Goal: Transaction & Acquisition: Obtain resource

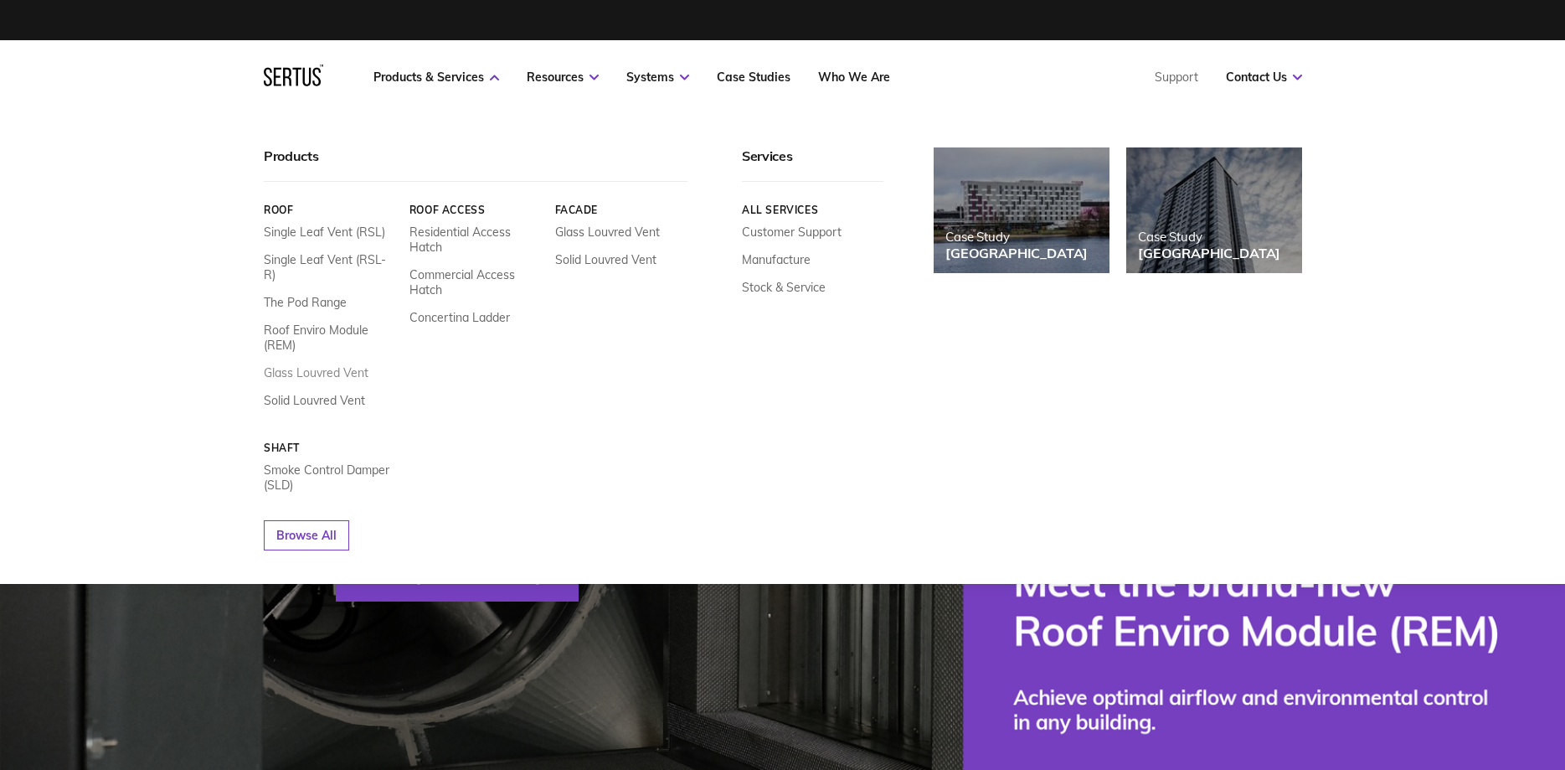
click at [329, 365] on link "Glass Louvred Vent" at bounding box center [316, 372] width 105 height 15
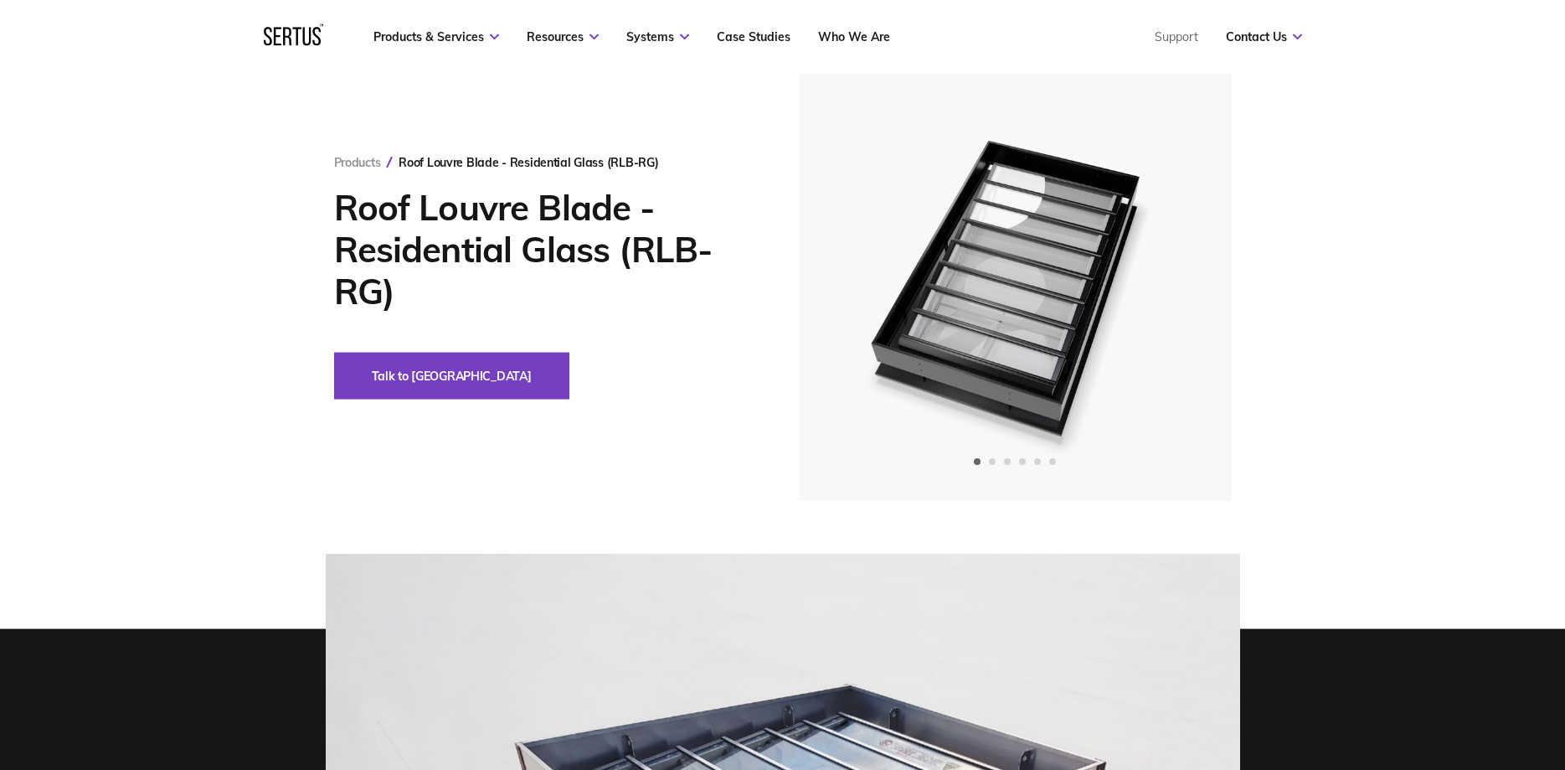
scroll to position [85, 0]
click at [561, 47] on nav "Products & Services Resources Systems Case Studies Who We Are Support Contact U…" at bounding box center [783, 37] width 1038 height 74
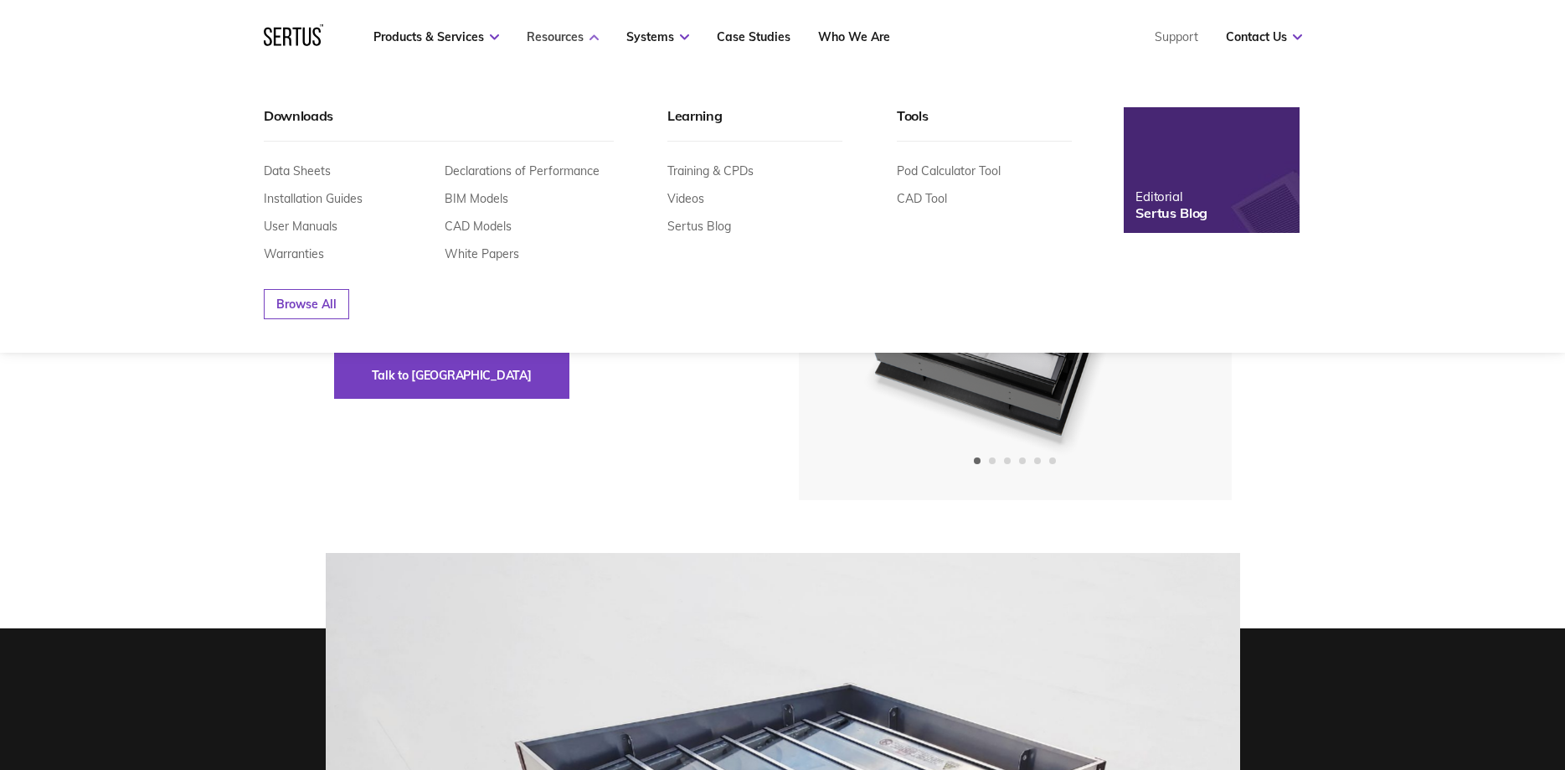
click at [563, 39] on link "Resources" at bounding box center [563, 36] width 72 height 15
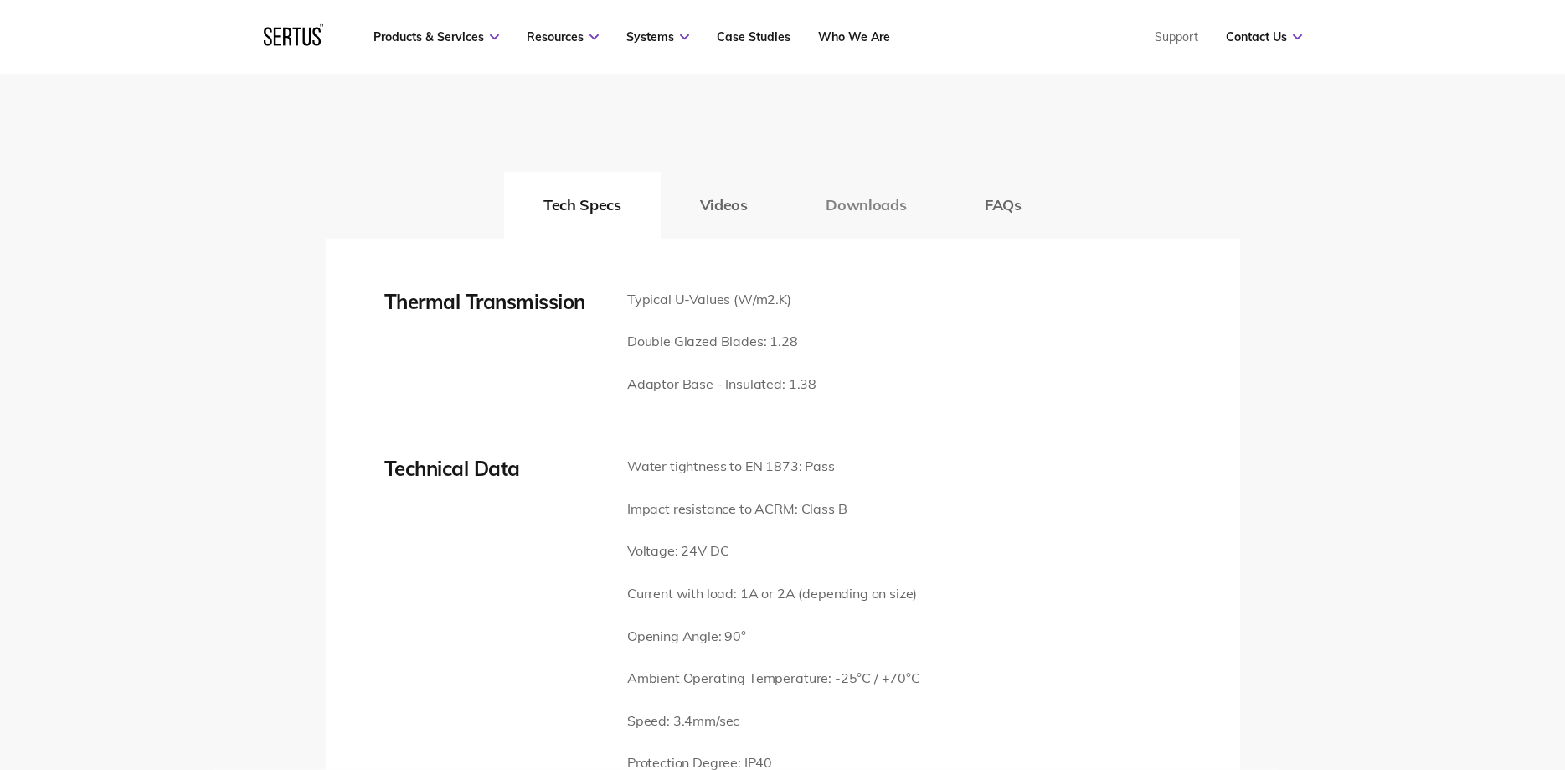
scroll to position [2648, 0]
click at [853, 202] on button "Downloads" at bounding box center [865, 209] width 159 height 67
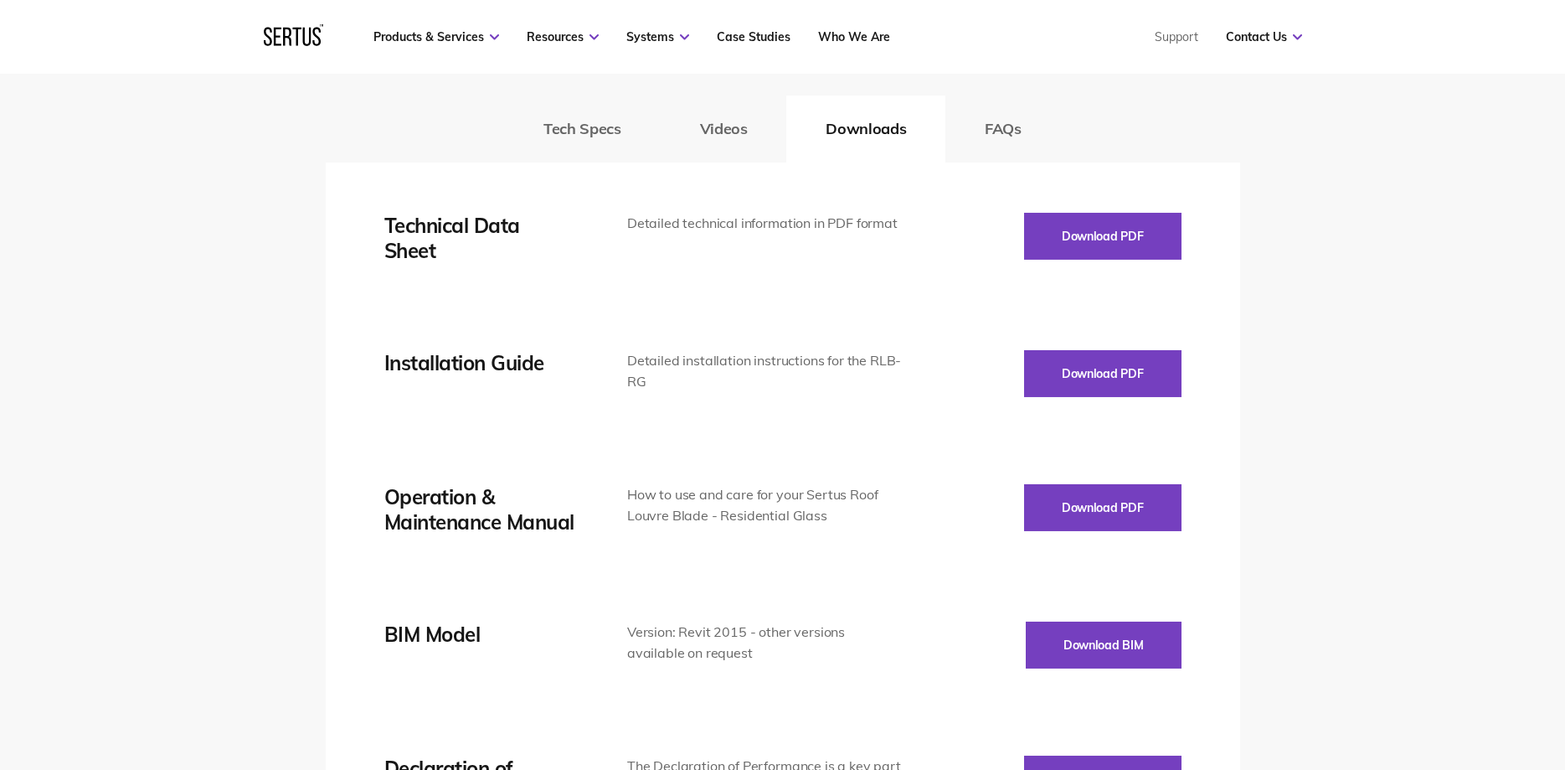
scroll to position [2733, 0]
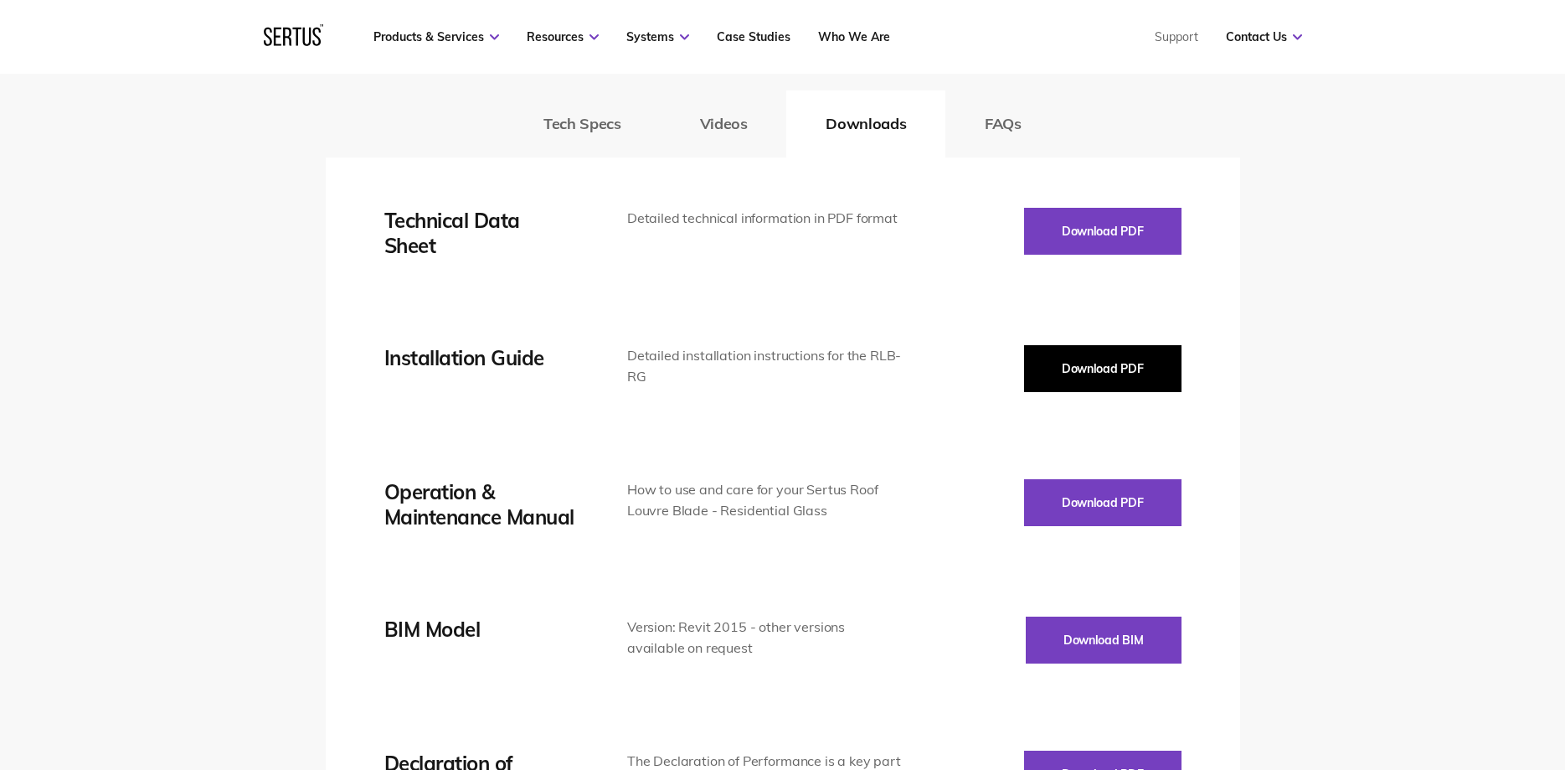
click at [1101, 380] on button "Download PDF" at bounding box center [1102, 368] width 157 height 47
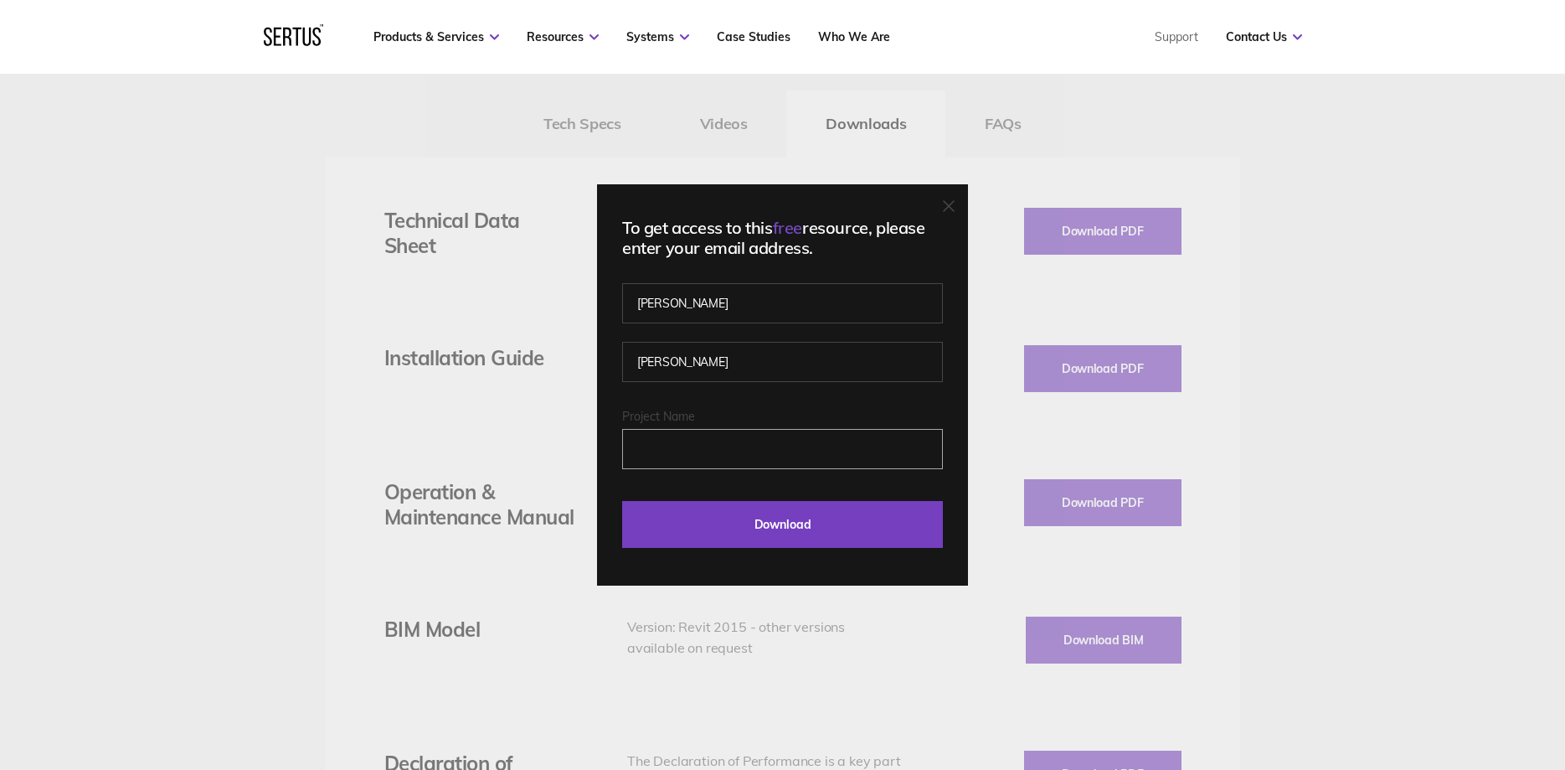
click at [694, 450] on input "Project Name" at bounding box center [782, 449] width 321 height 40
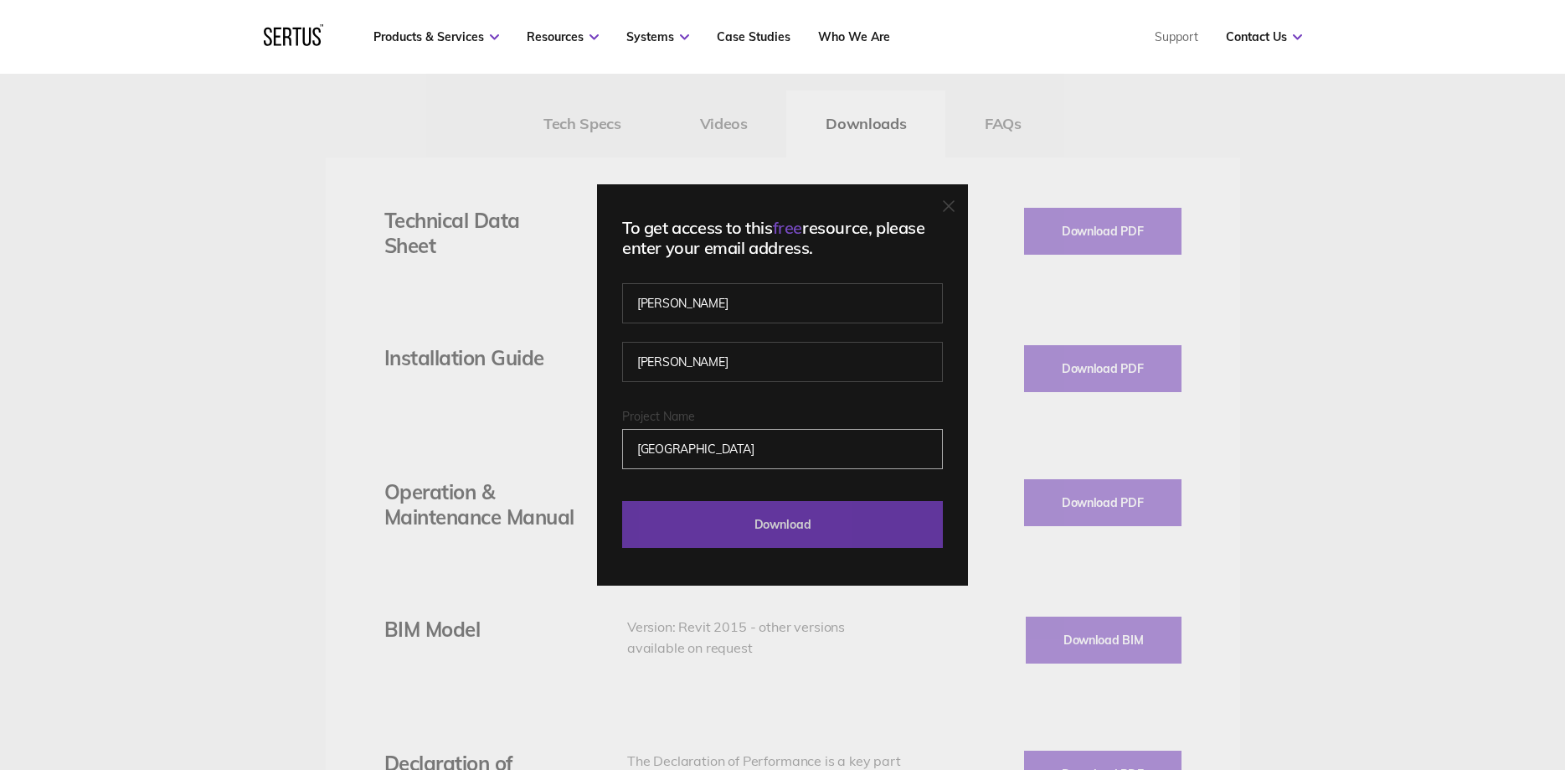
type input "[GEOGRAPHIC_DATA]"
click at [790, 528] on input "Download" at bounding box center [782, 524] width 321 height 47
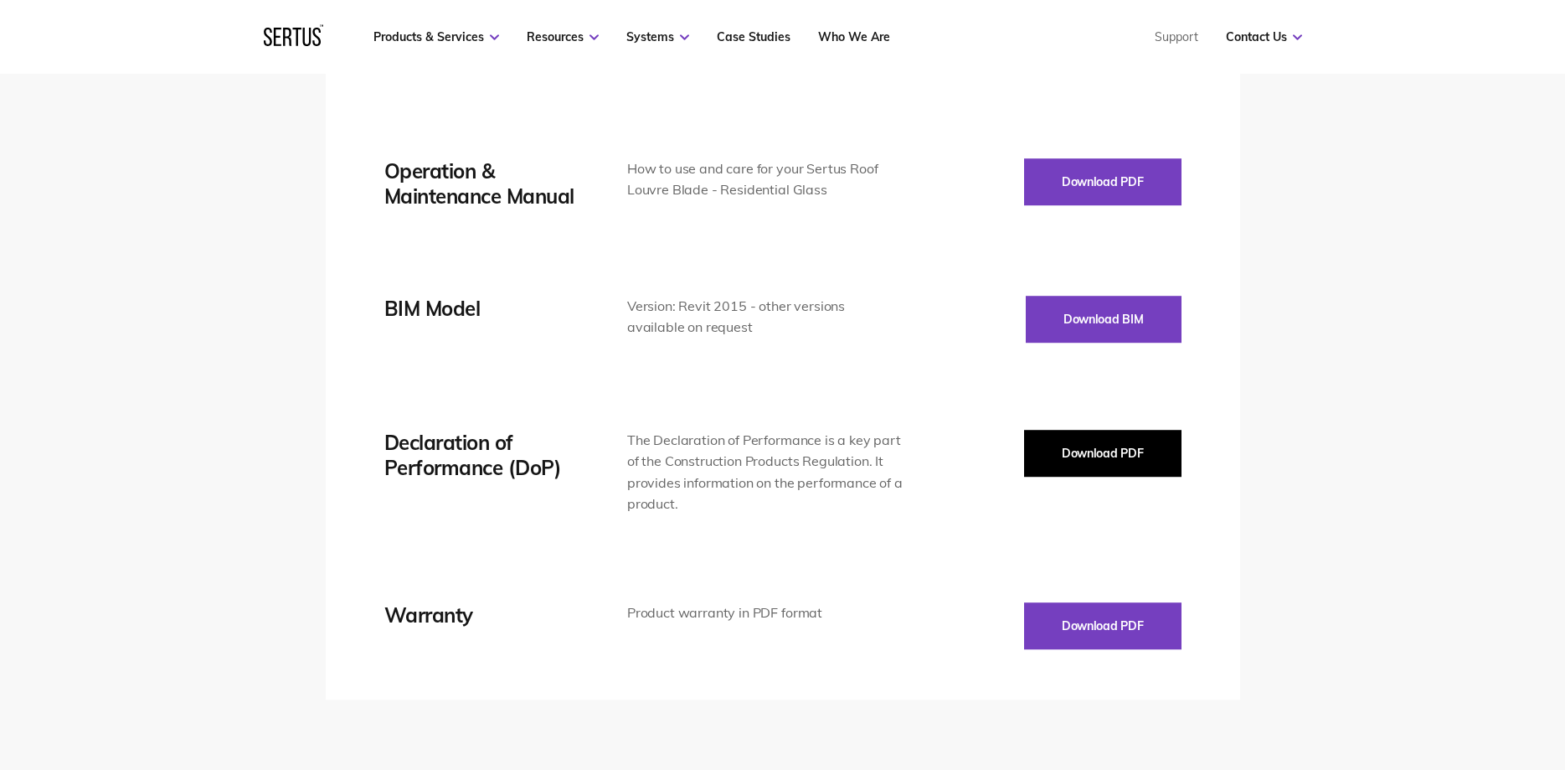
scroll to position [3075, 0]
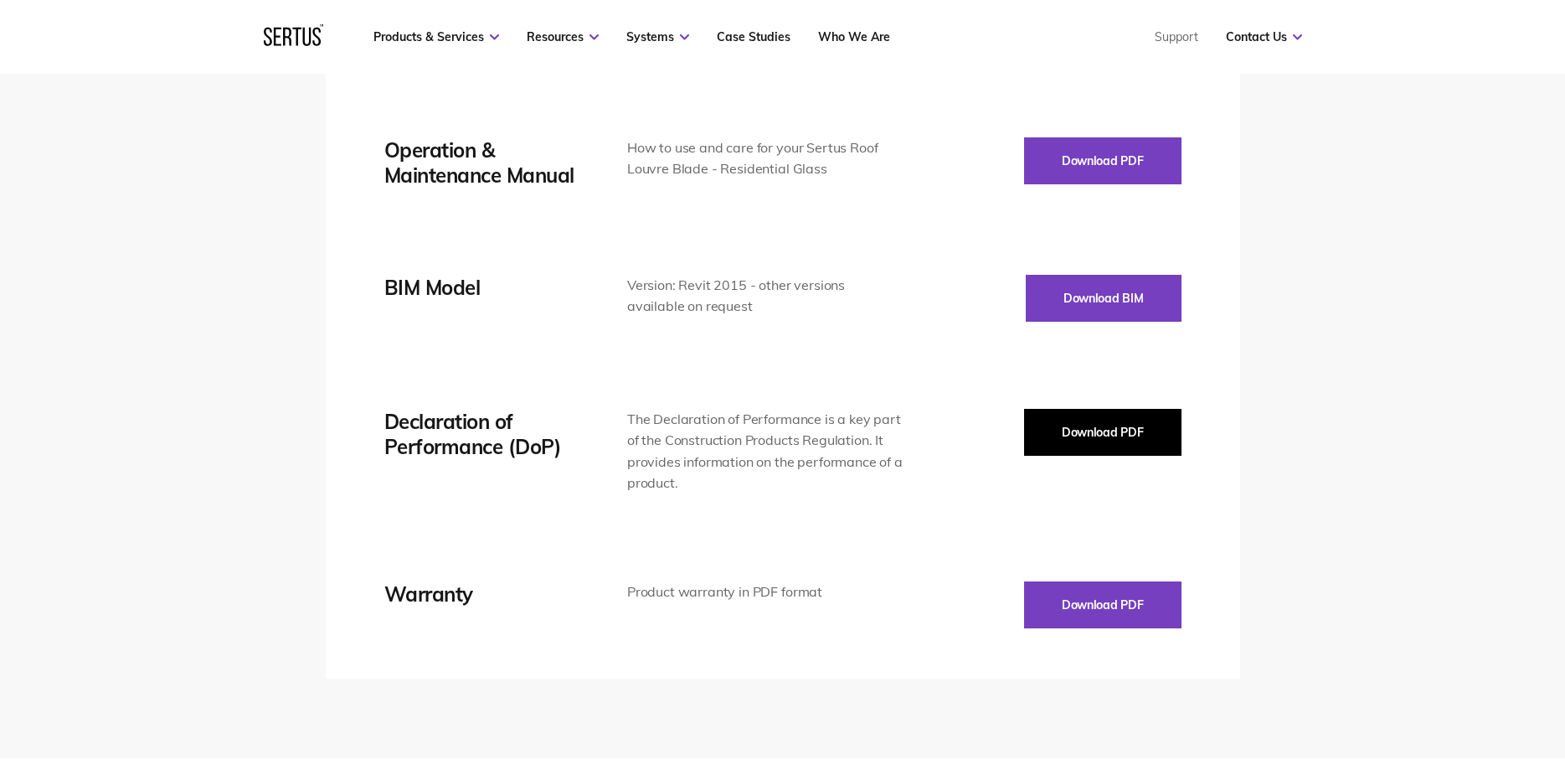
click at [1092, 428] on button "Download PDF" at bounding box center [1102, 432] width 157 height 47
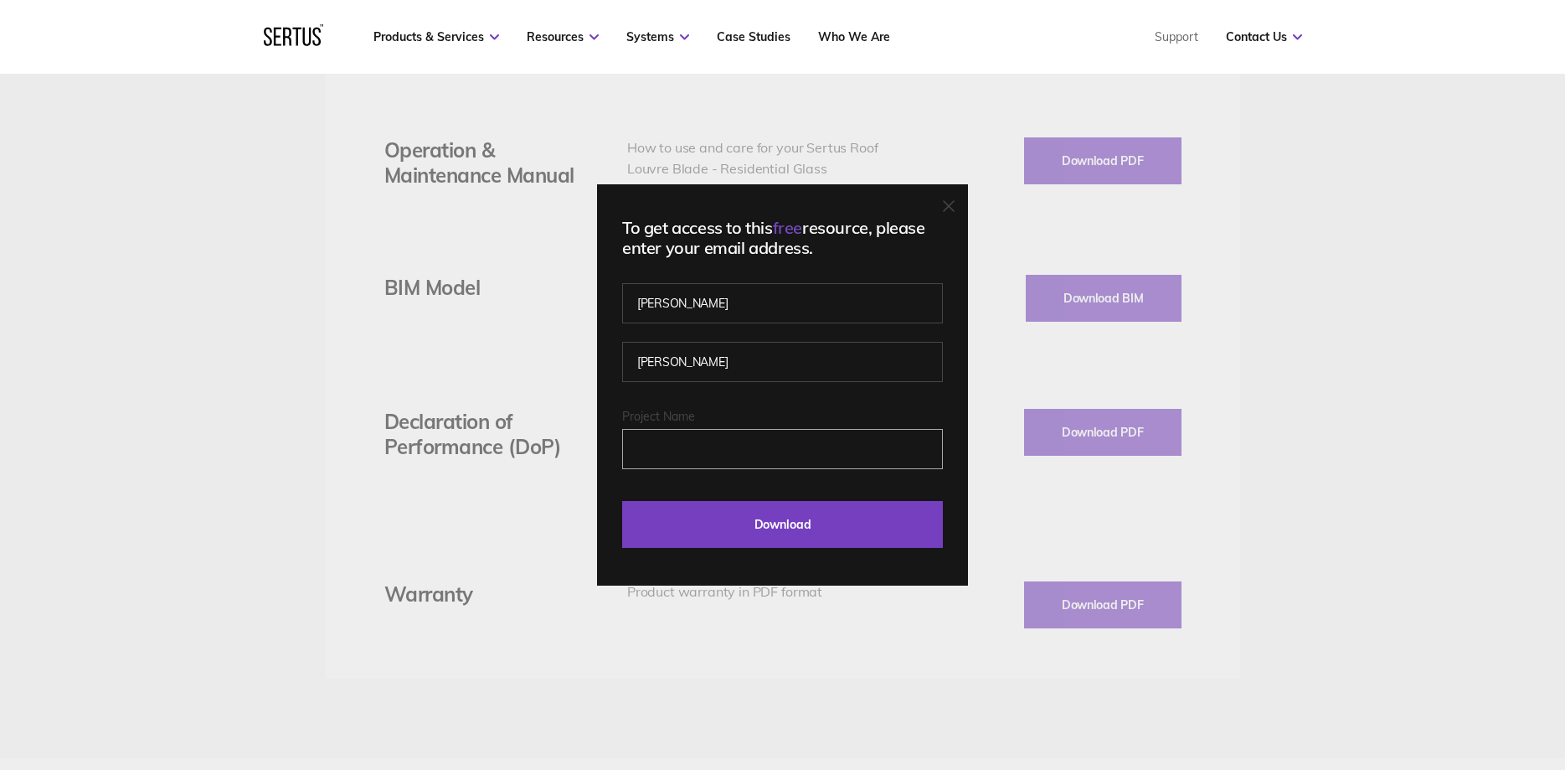
click at [719, 457] on input "Project Name" at bounding box center [782, 449] width 321 height 40
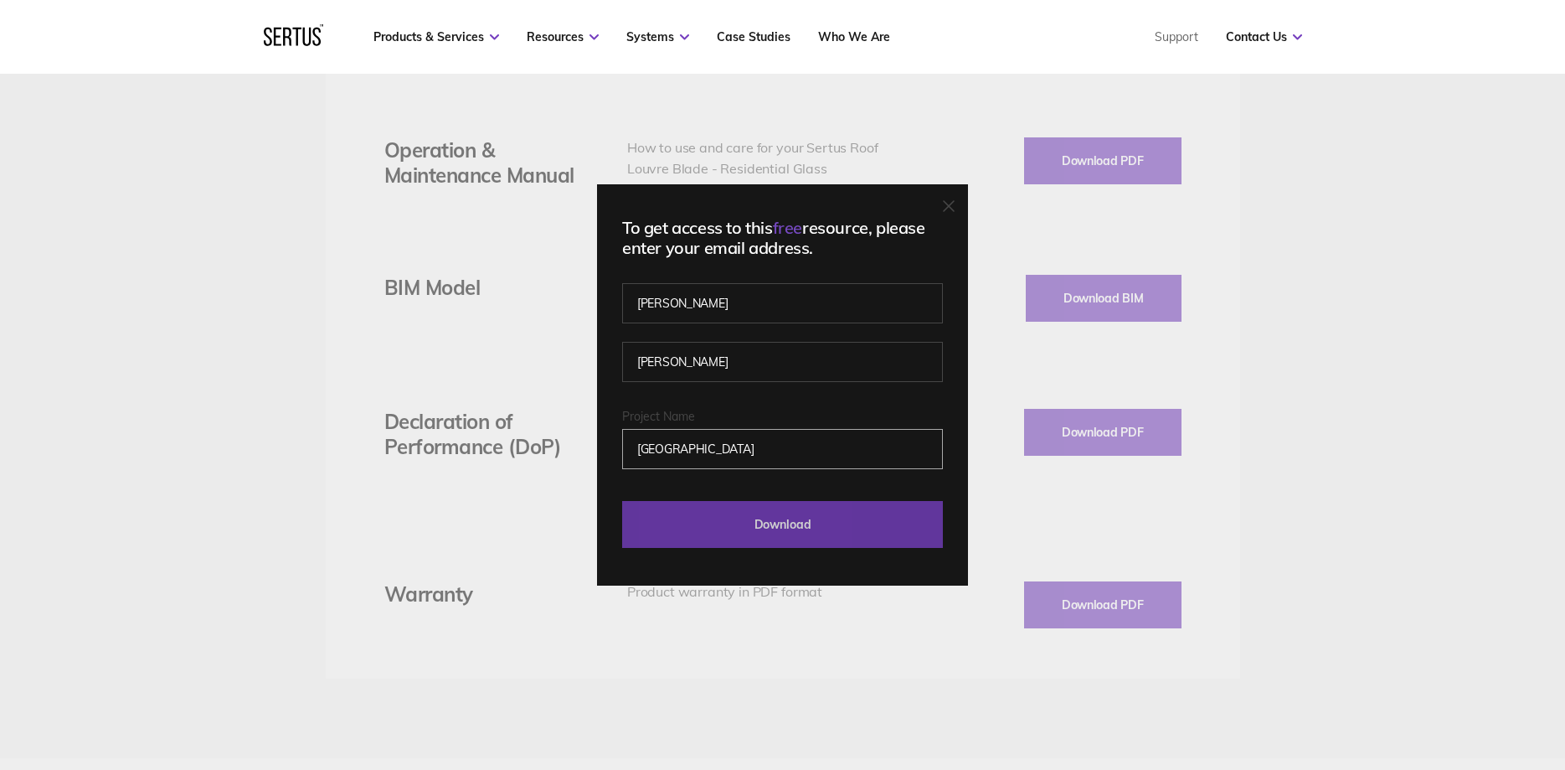
type input "[GEOGRAPHIC_DATA]"
click at [794, 515] on input "Download" at bounding box center [782, 524] width 321 height 47
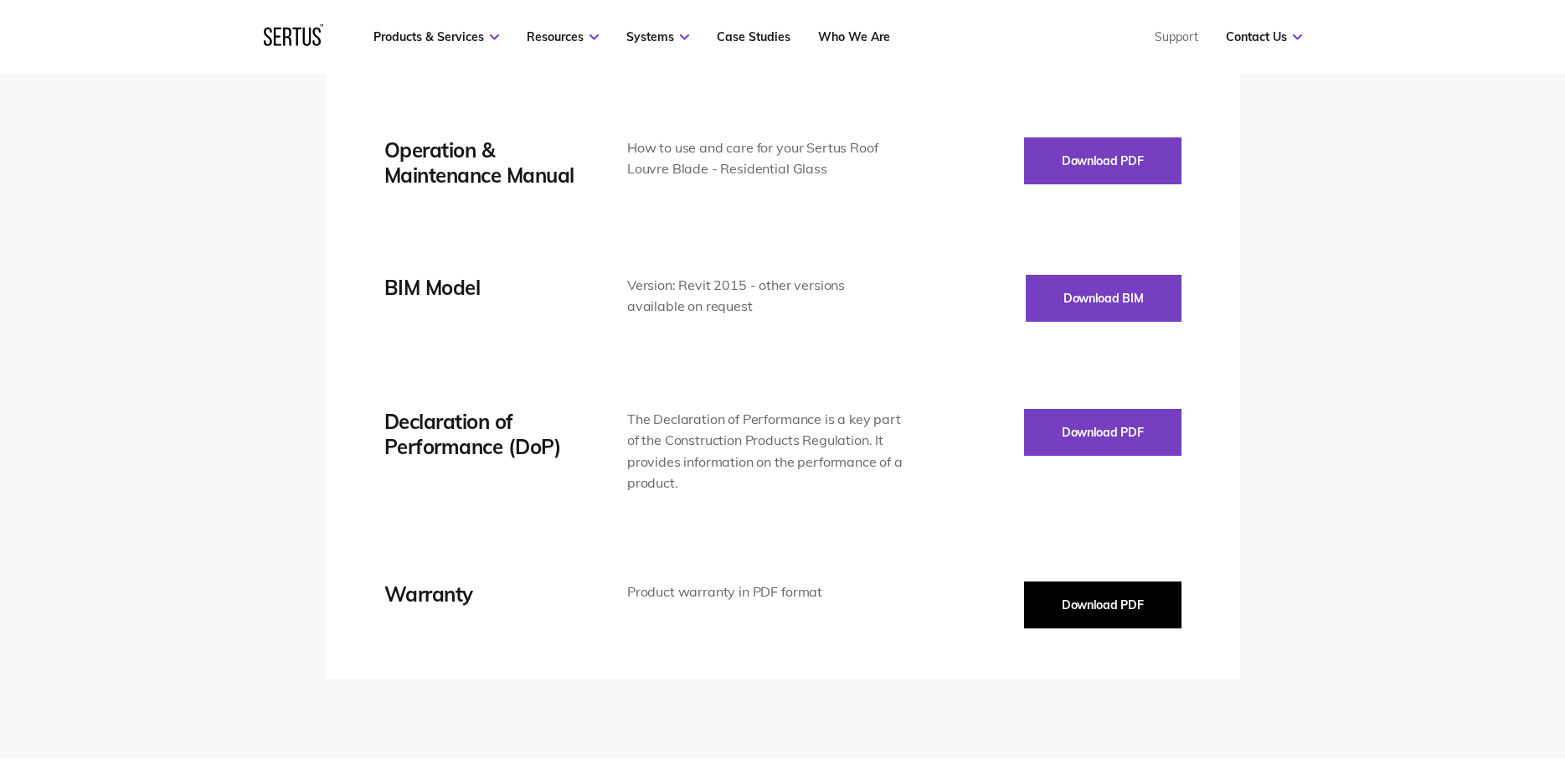
click at [1096, 597] on button "Download PDF" at bounding box center [1102, 604] width 157 height 47
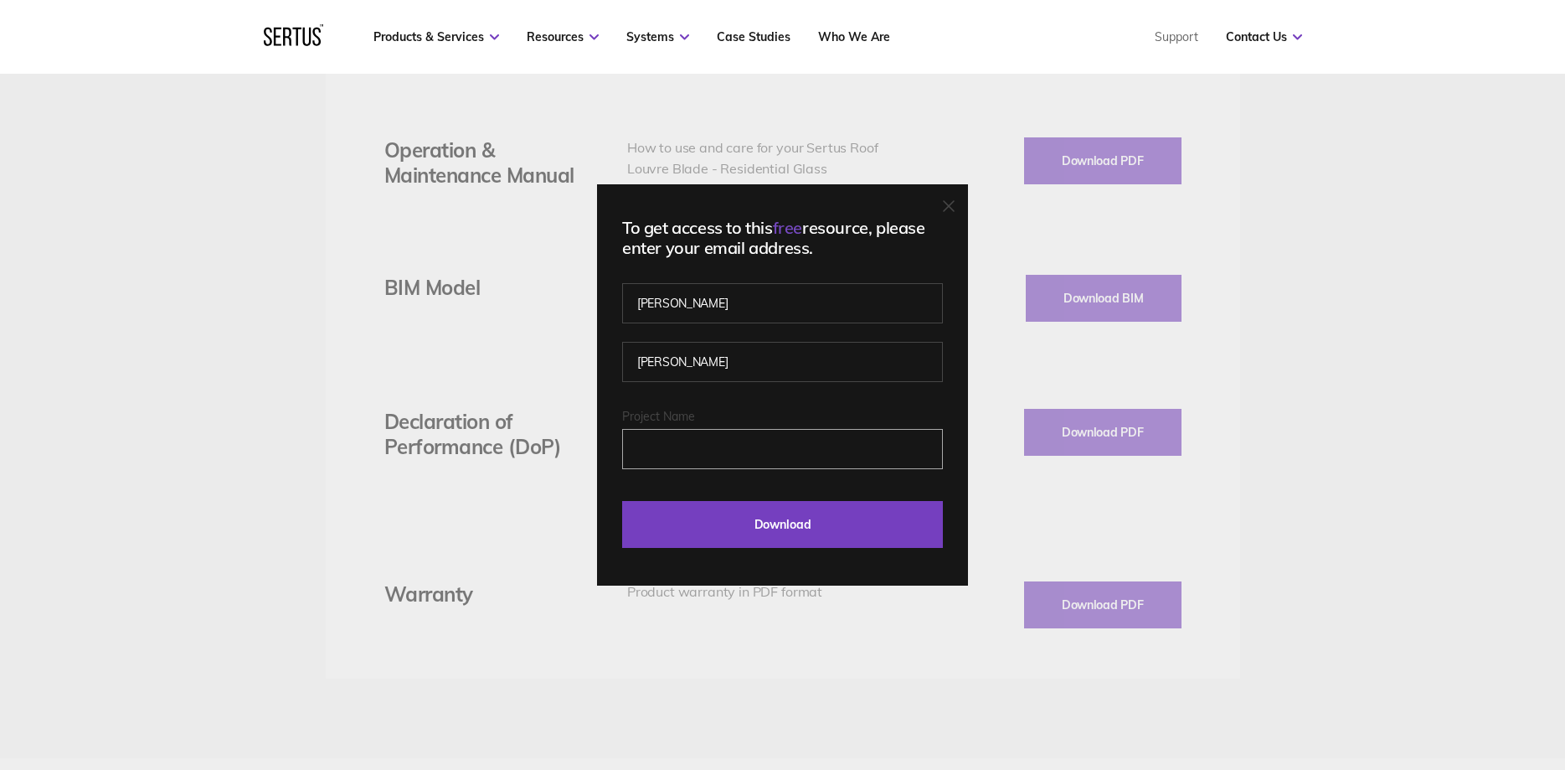
click at [695, 462] on input "Project Name" at bounding box center [782, 449] width 321 height 40
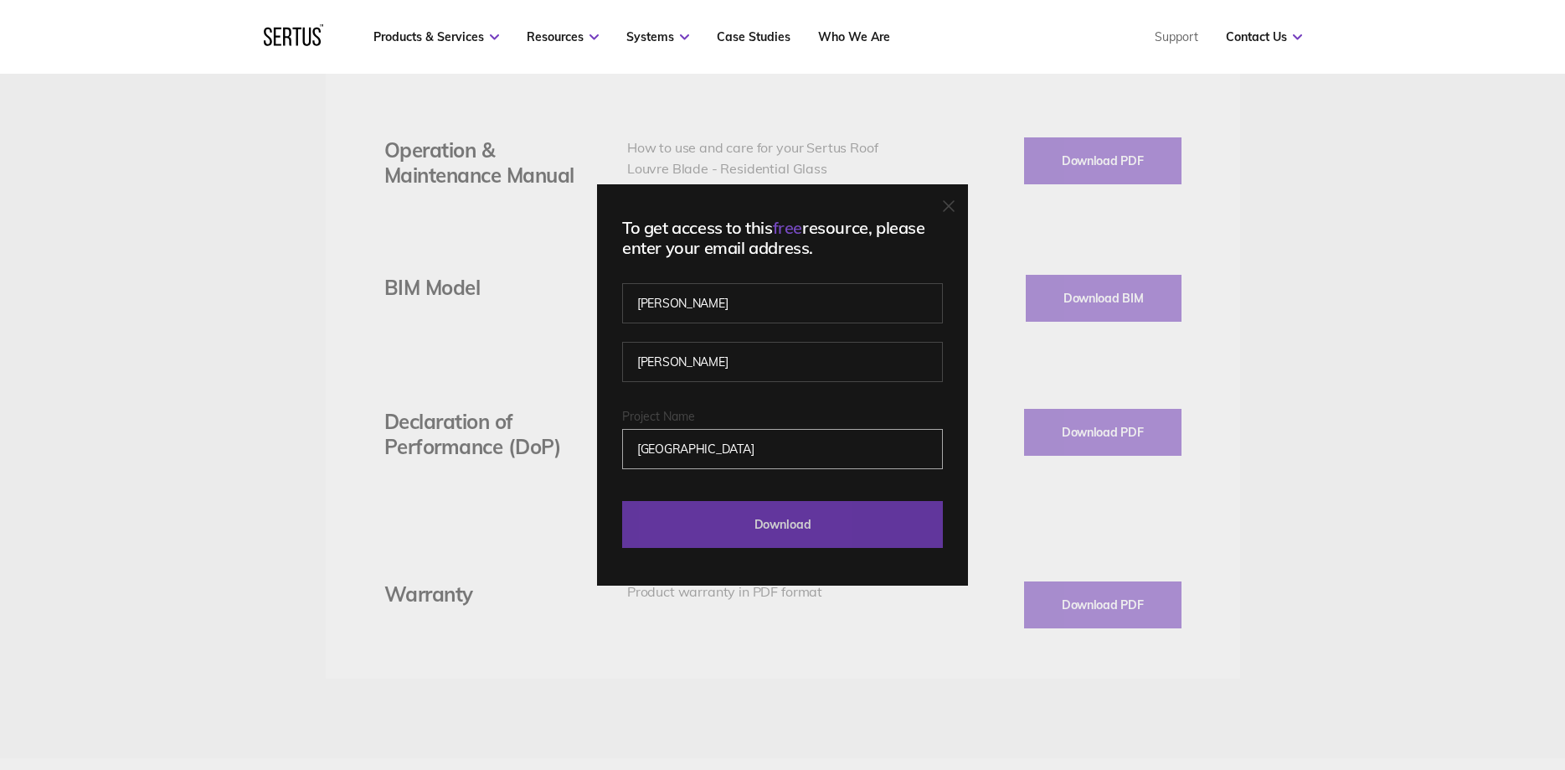
type input "[GEOGRAPHIC_DATA]"
click at [785, 522] on input "Download" at bounding box center [782, 524] width 321 height 47
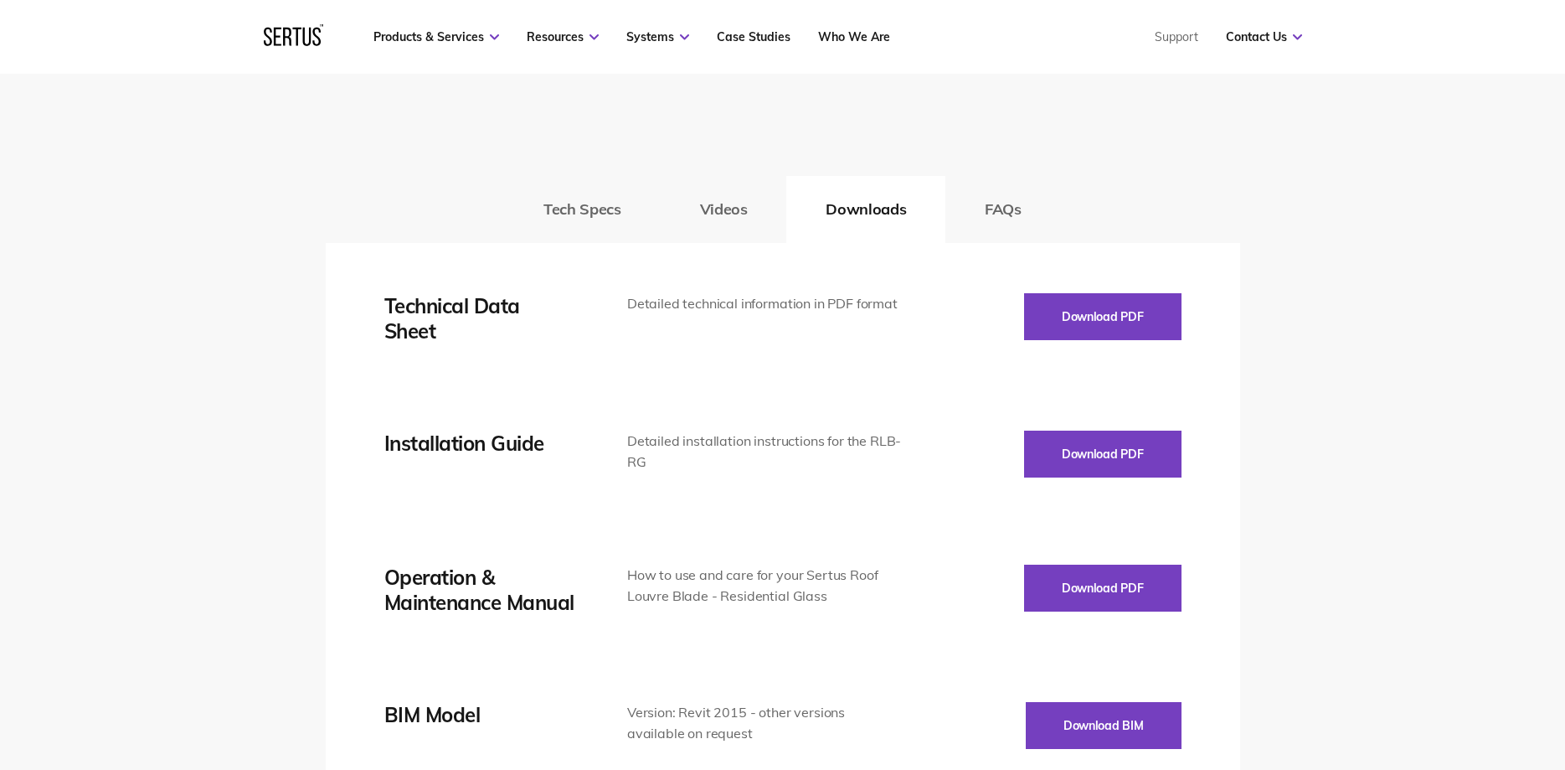
scroll to position [2221, 0]
